Goal: Information Seeking & Learning: Understand process/instructions

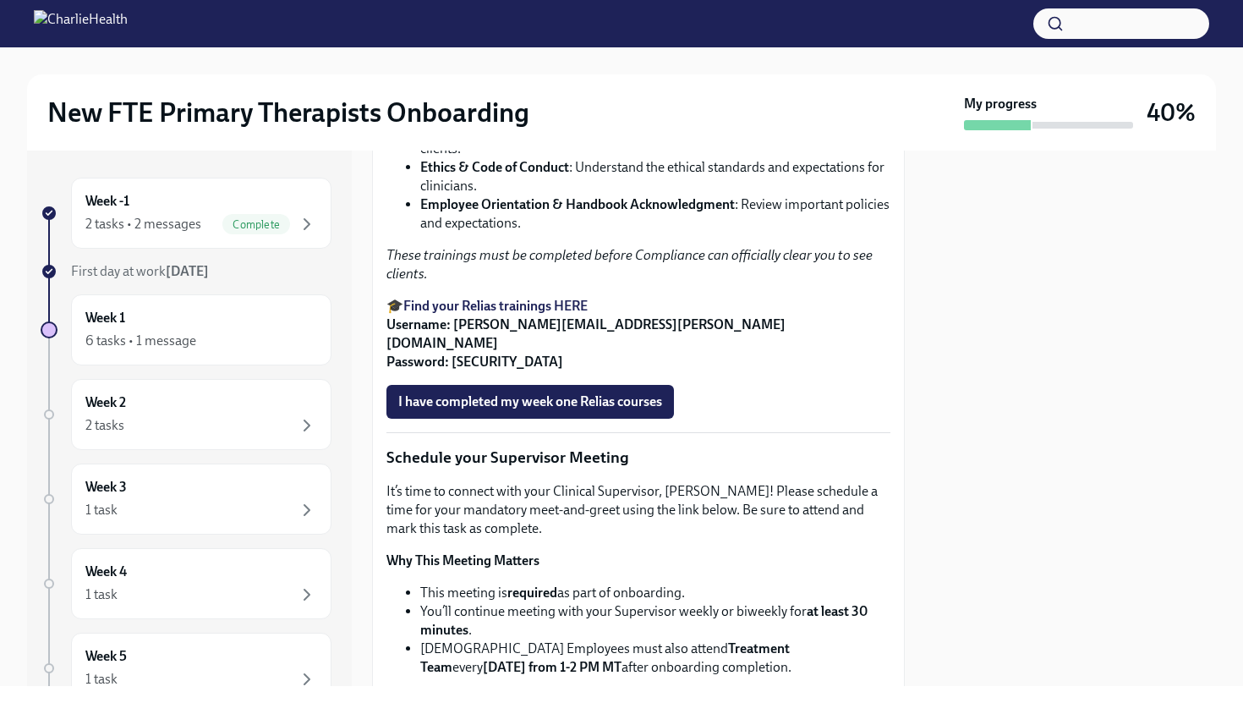
scroll to position [1158, 0]
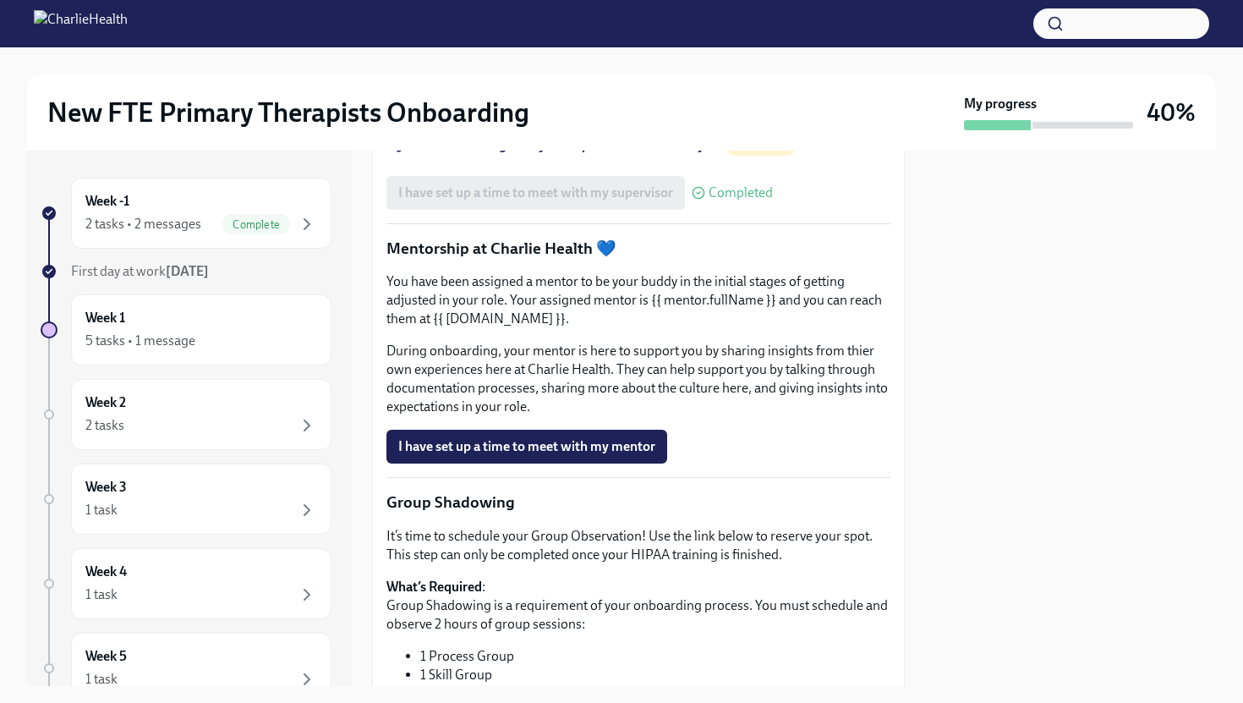
scroll to position [1841, 0]
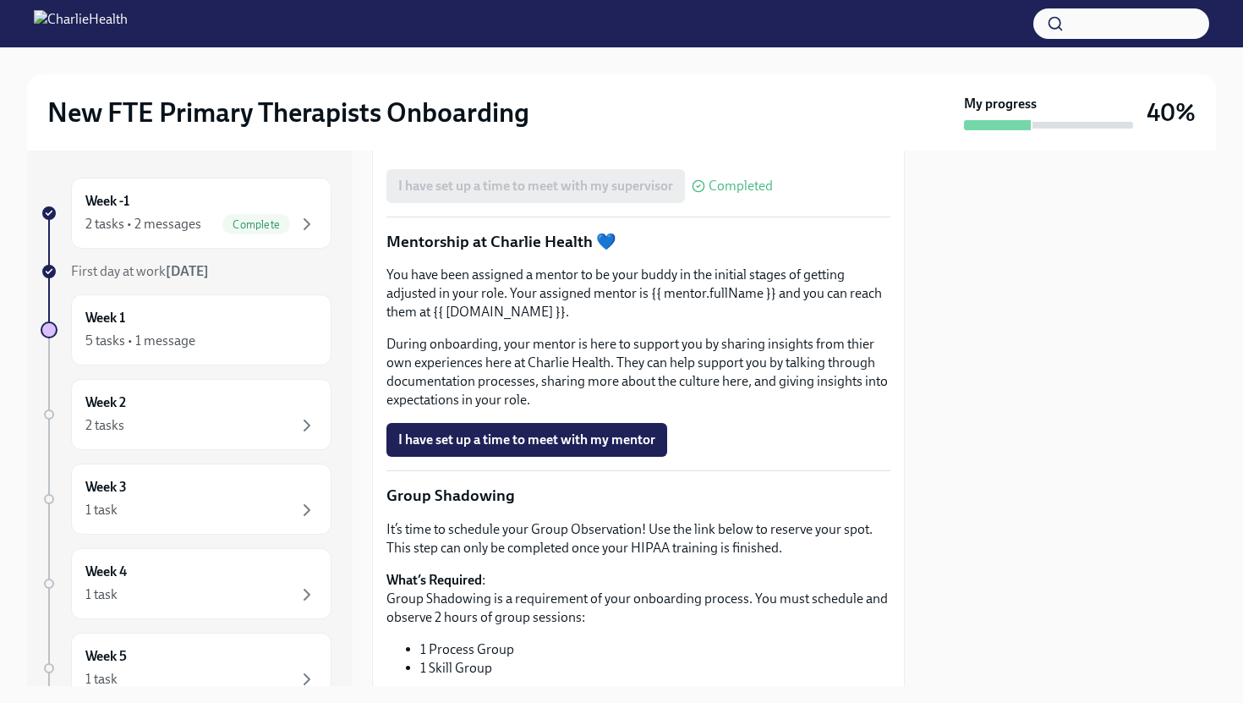
click at [524, 253] on p "Mentorship at Charlie Health 💙" at bounding box center [639, 242] width 504 height 22
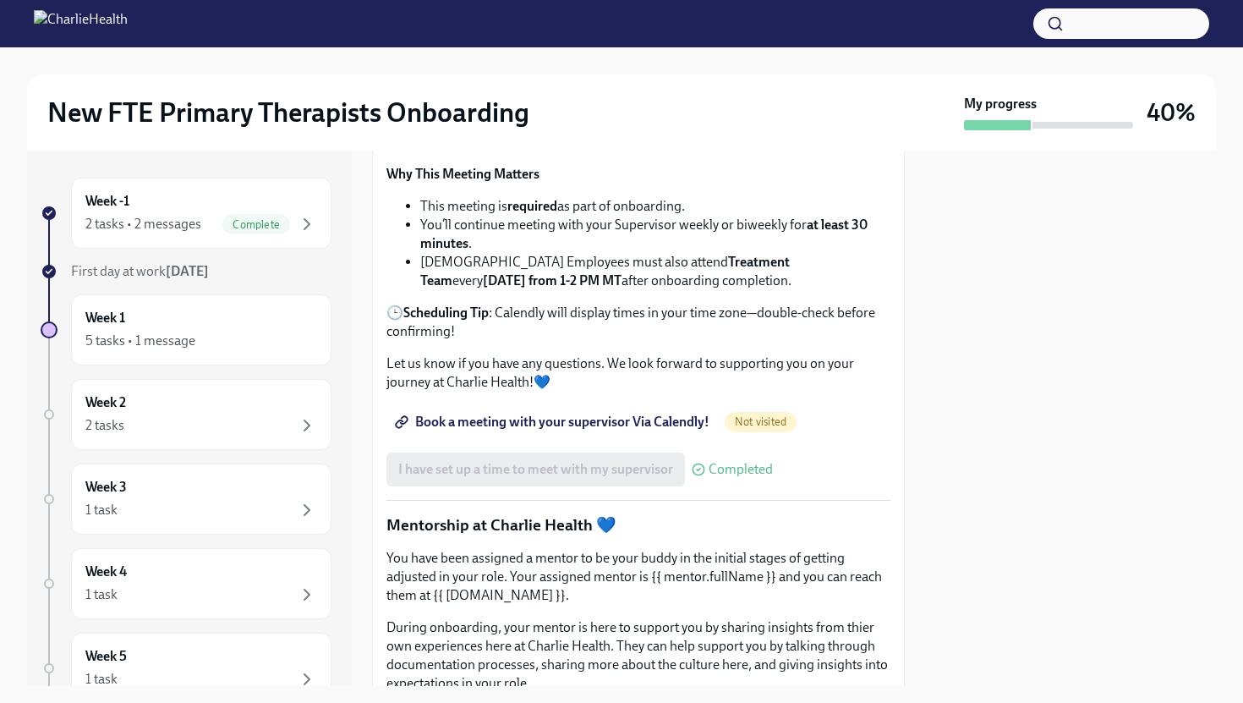
scroll to position [1522, 0]
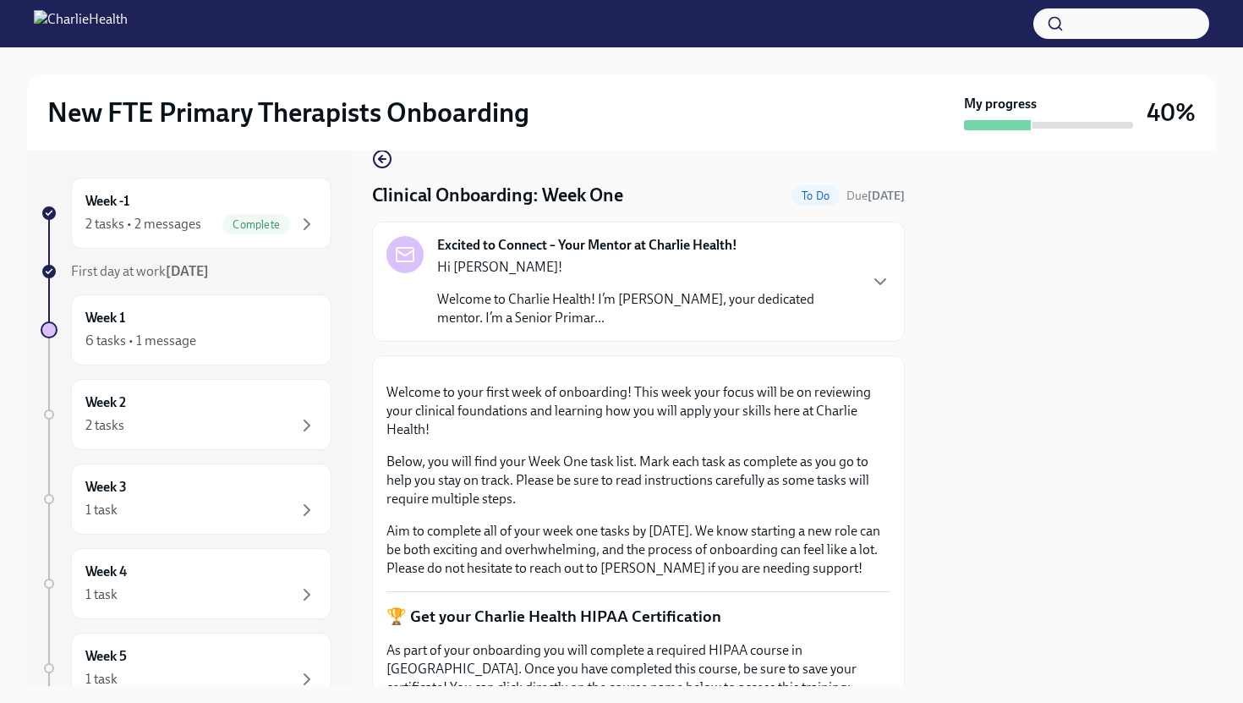
scroll to position [37, 0]
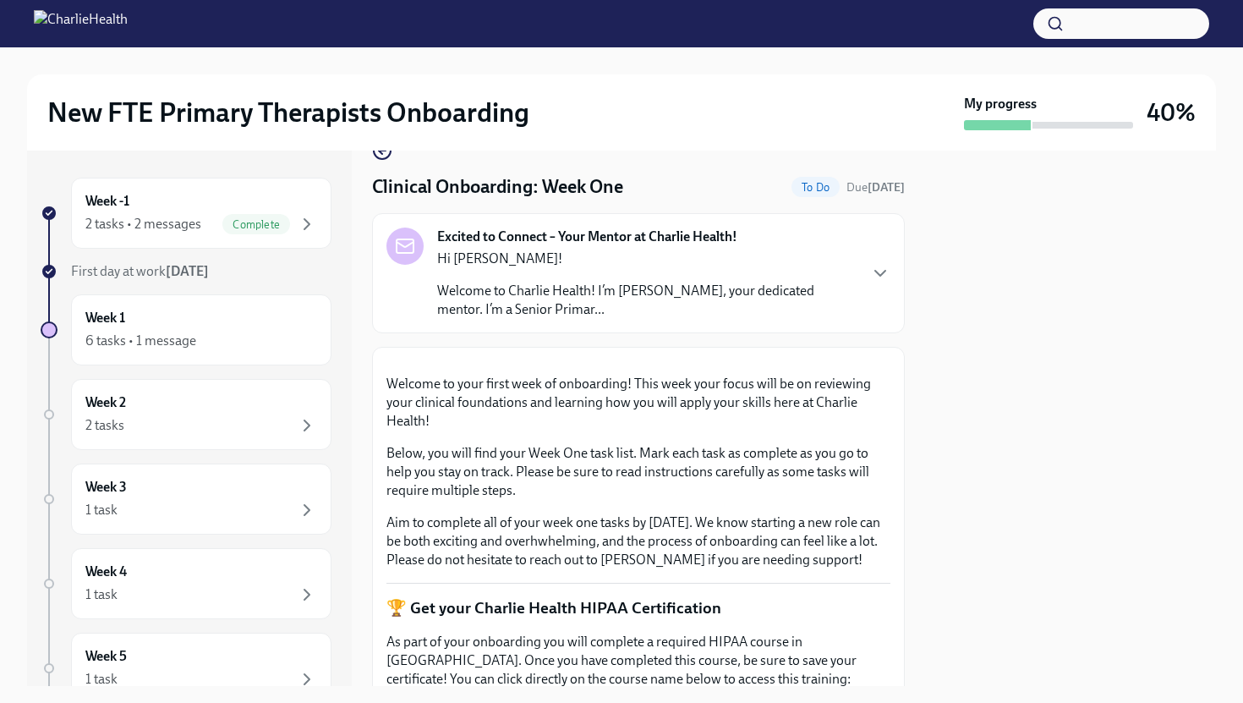
click at [737, 295] on p "Welcome to Charlie Health! I’m Ryan McMullen, your dedicated mentor. I’m a Seni…" at bounding box center [647, 300] width 420 height 37
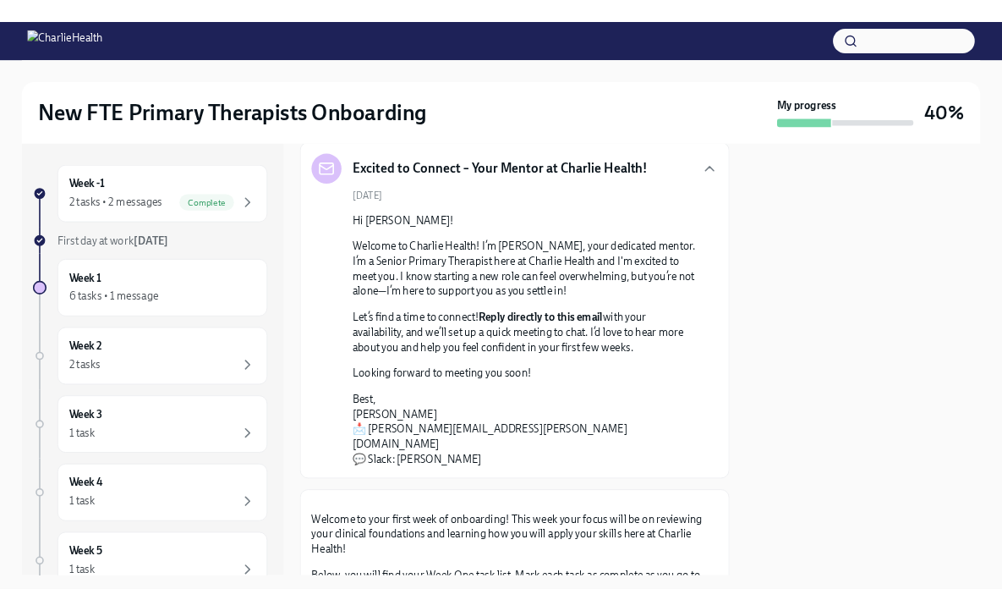
scroll to position [104, 0]
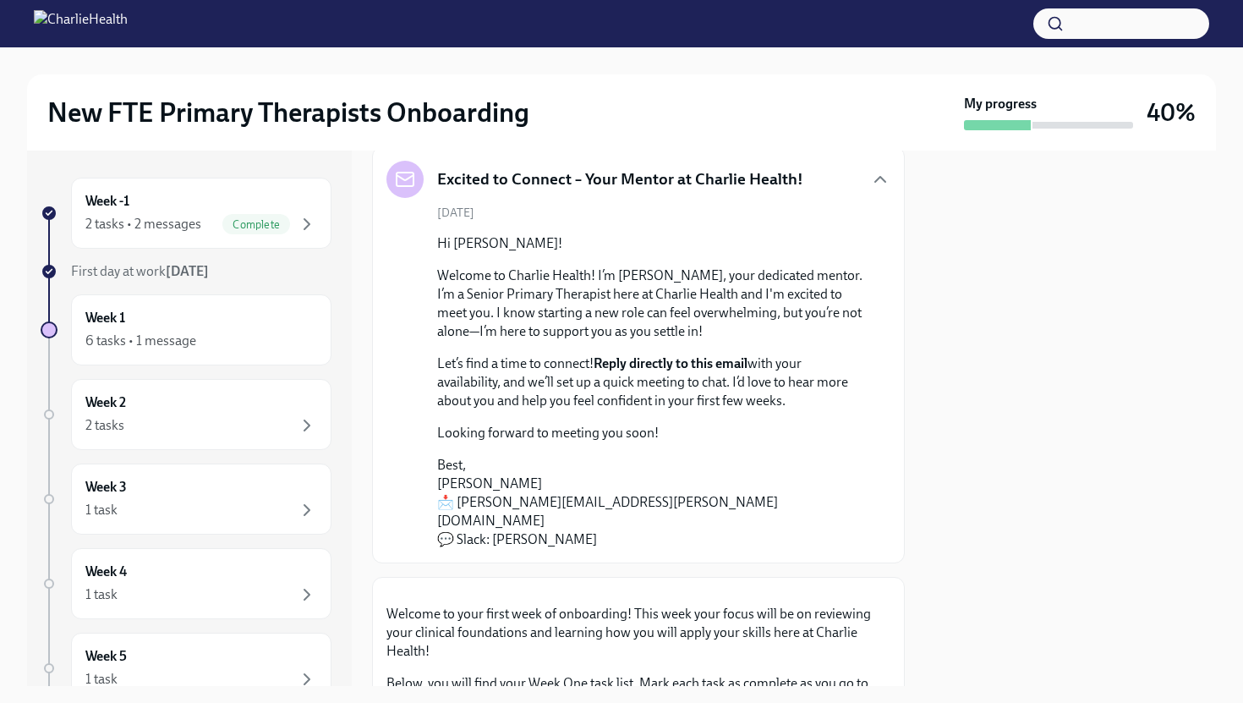
click at [544, 524] on p "Best, Ryan McMullen 📩 ryan.mcmullen@charliehealth.com 💬 Slack: Ryan McMullen" at bounding box center [650, 502] width 426 height 93
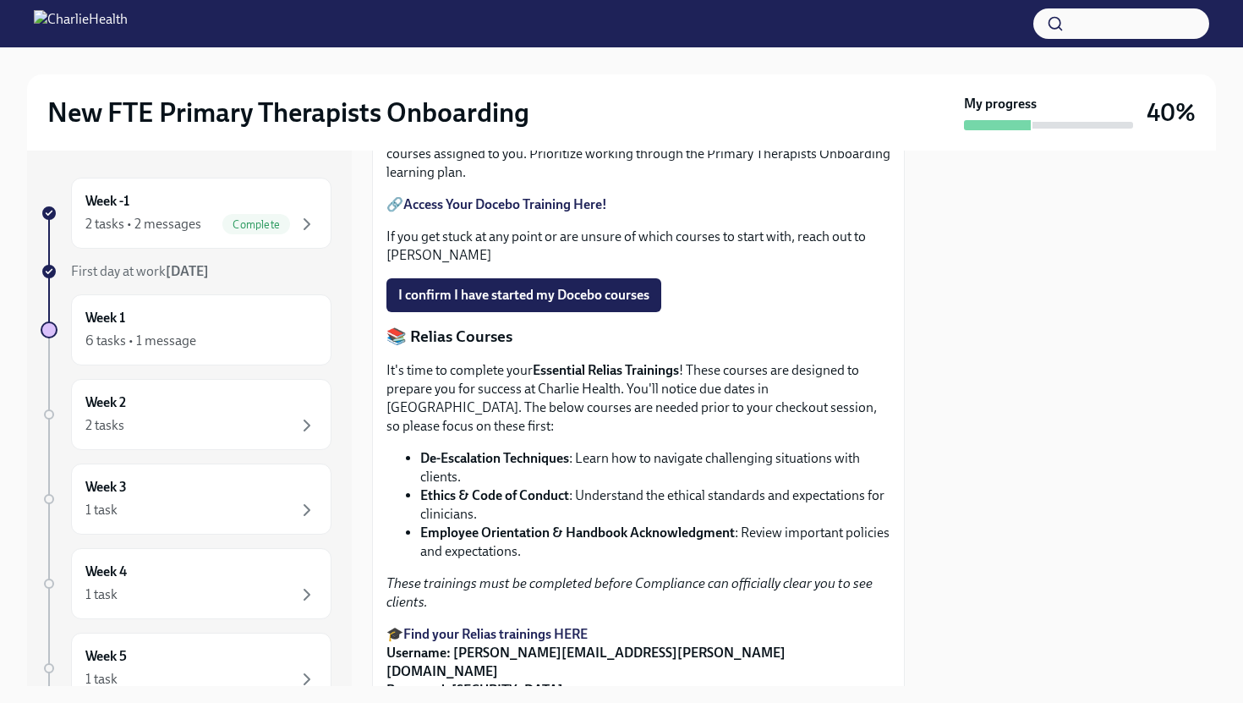
scroll to position [847, 0]
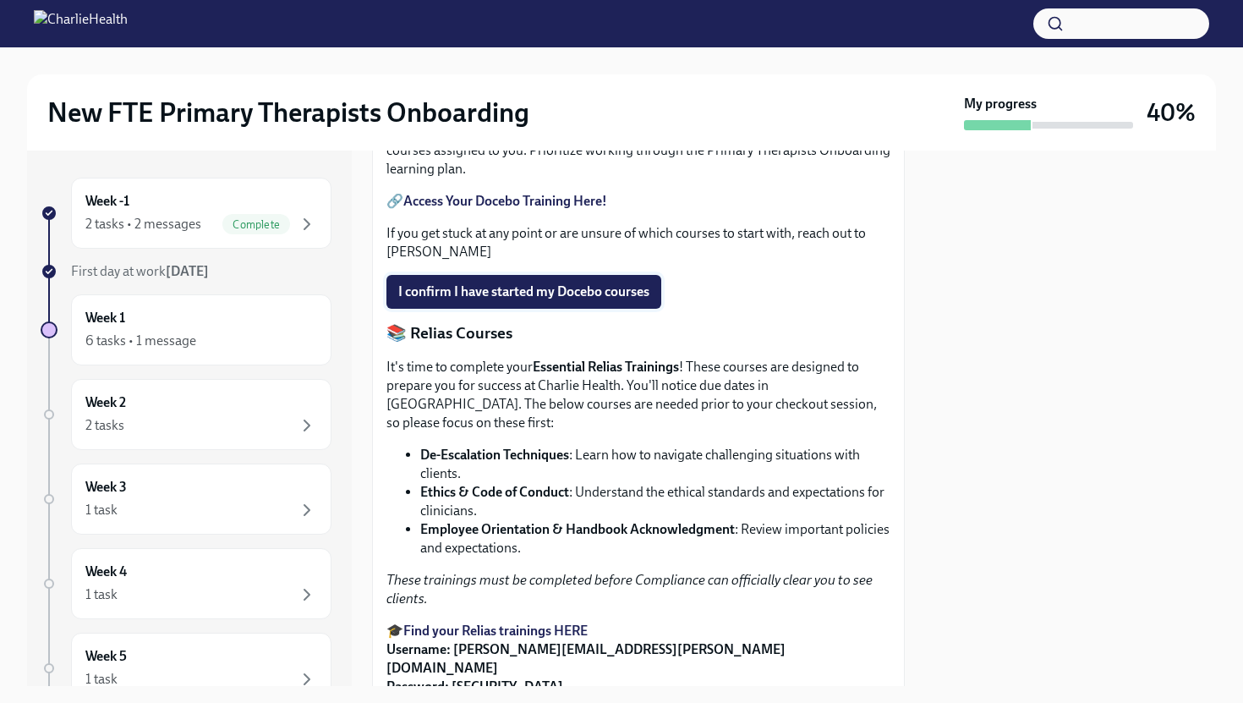
click at [578, 300] on span "I confirm I have started my Docebo courses" at bounding box center [523, 291] width 251 height 17
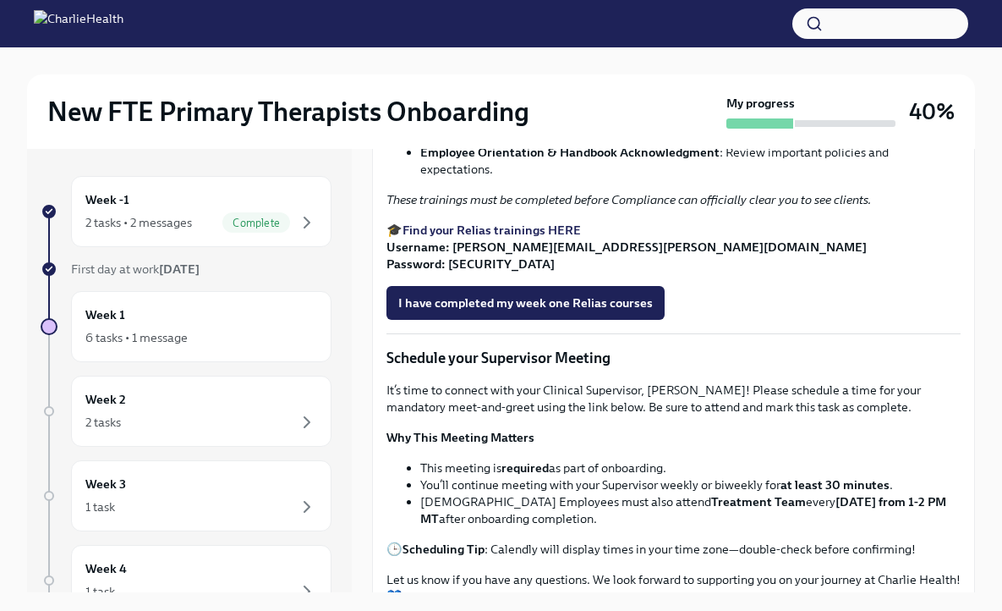
scroll to position [1029, 0]
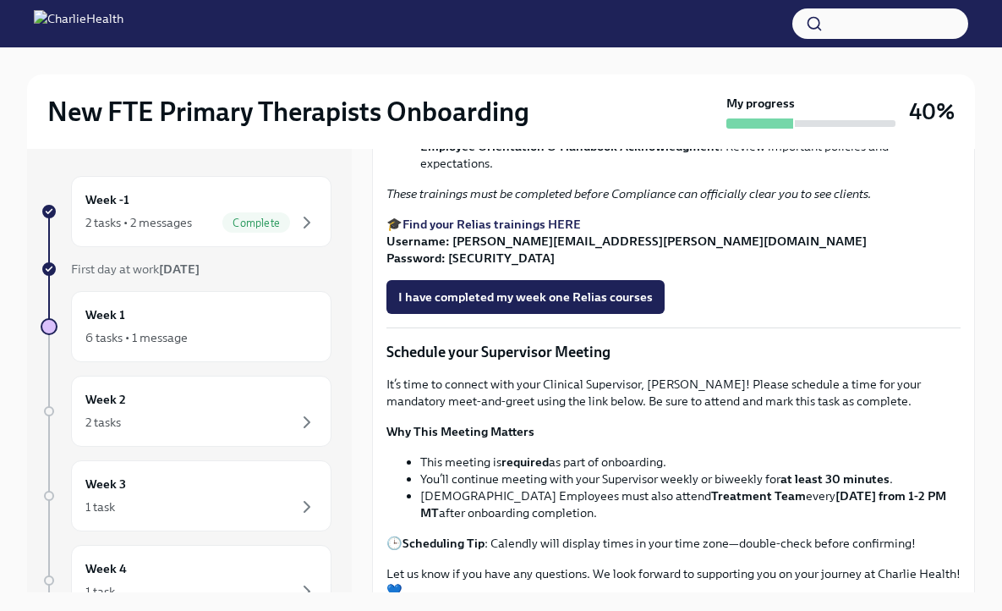
click at [530, 232] on strong "Find your Relias trainings HERE" at bounding box center [492, 224] width 178 height 15
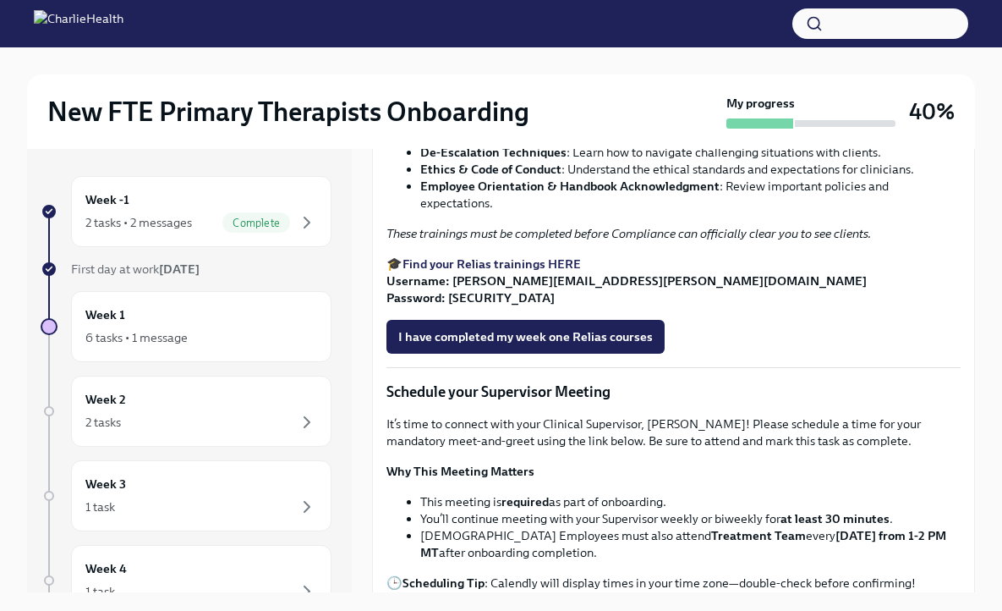
scroll to position [986, 0]
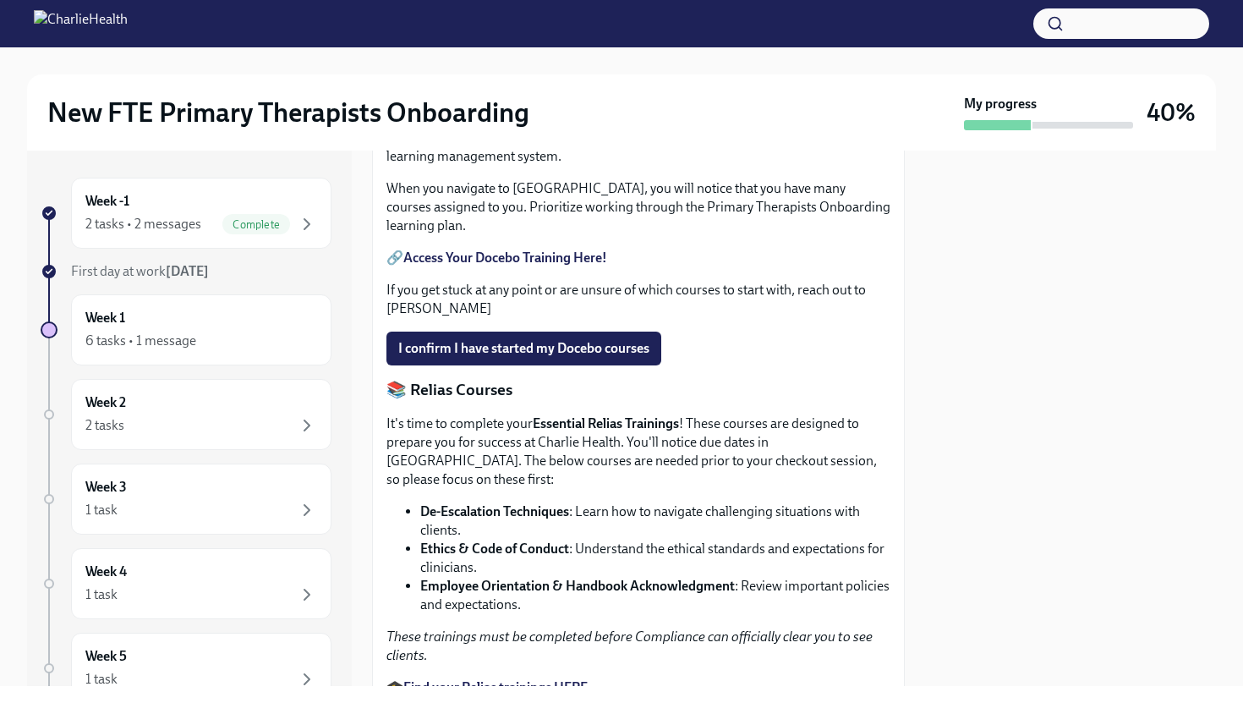
scroll to position [785, 0]
